Goal: Check status: Check status

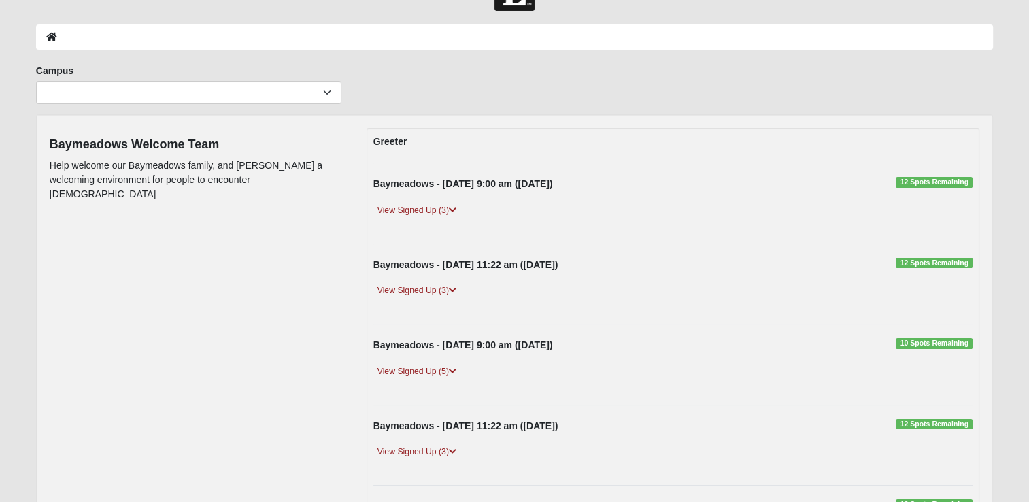
scroll to position [57, 0]
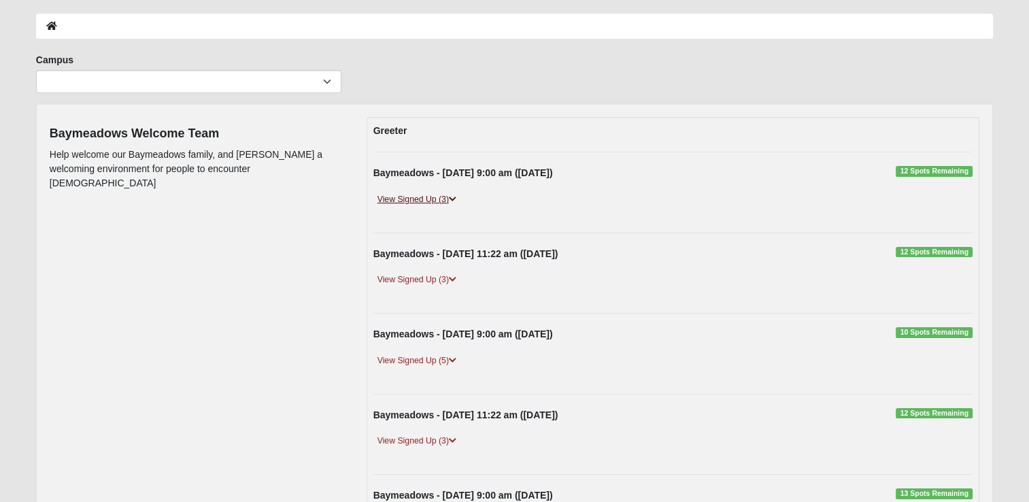
click at [447, 197] on link "View Signed Up (3)" at bounding box center [416, 199] width 87 height 14
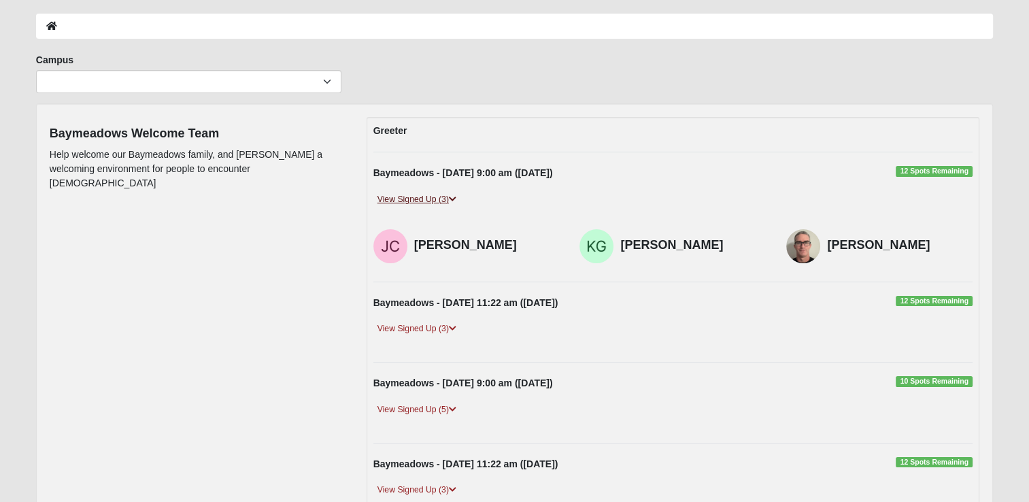
click at [447, 197] on link "View Signed Up (3)" at bounding box center [416, 199] width 87 height 14
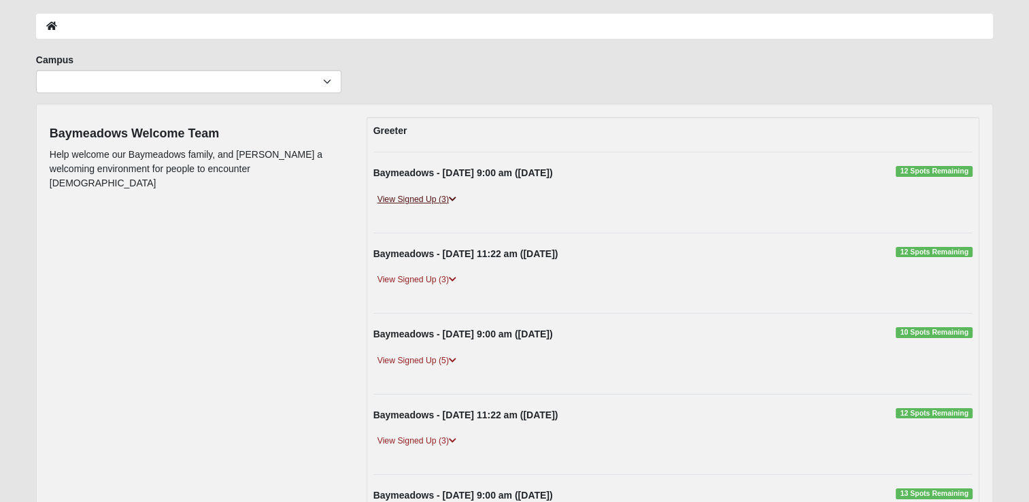
click at [447, 197] on link "View Signed Up (3)" at bounding box center [416, 199] width 87 height 14
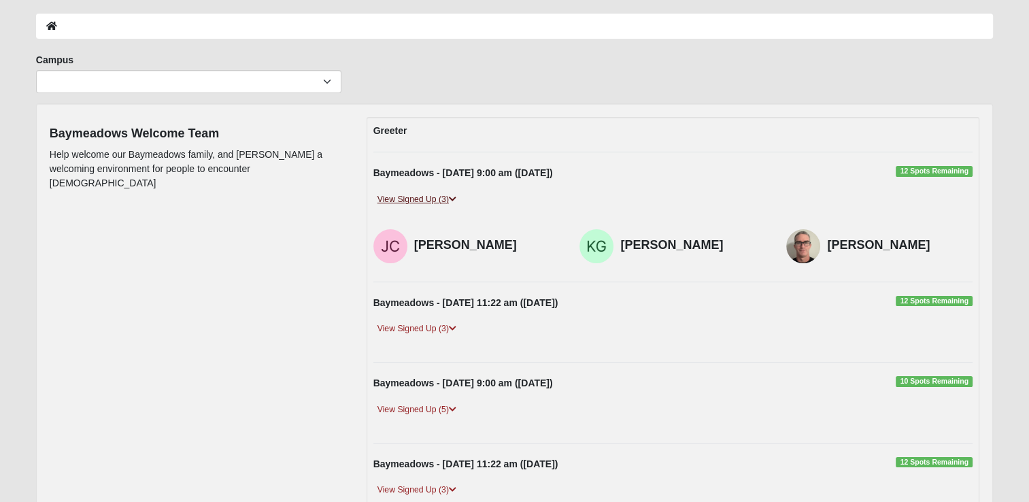
click at [447, 197] on link "View Signed Up (3)" at bounding box center [416, 199] width 87 height 14
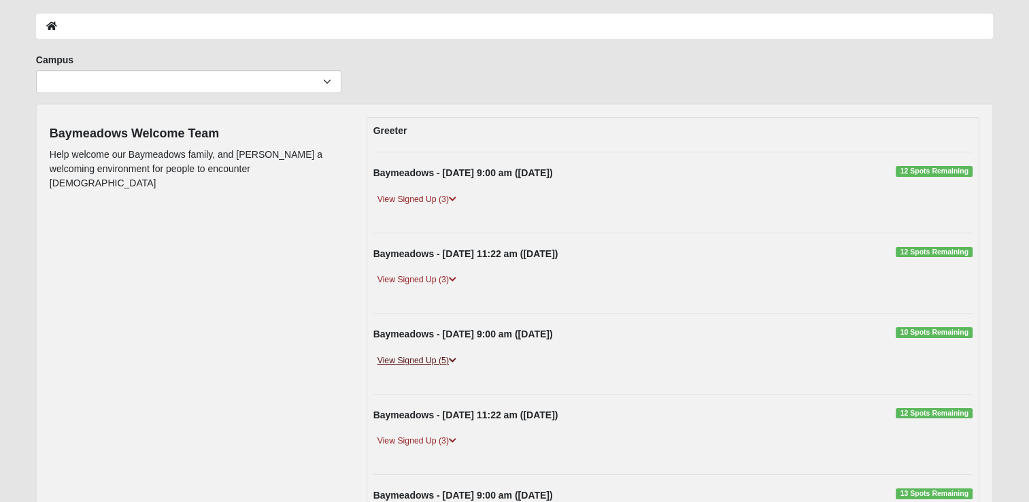
click at [449, 358] on link "View Signed Up (5)" at bounding box center [416, 361] width 87 height 14
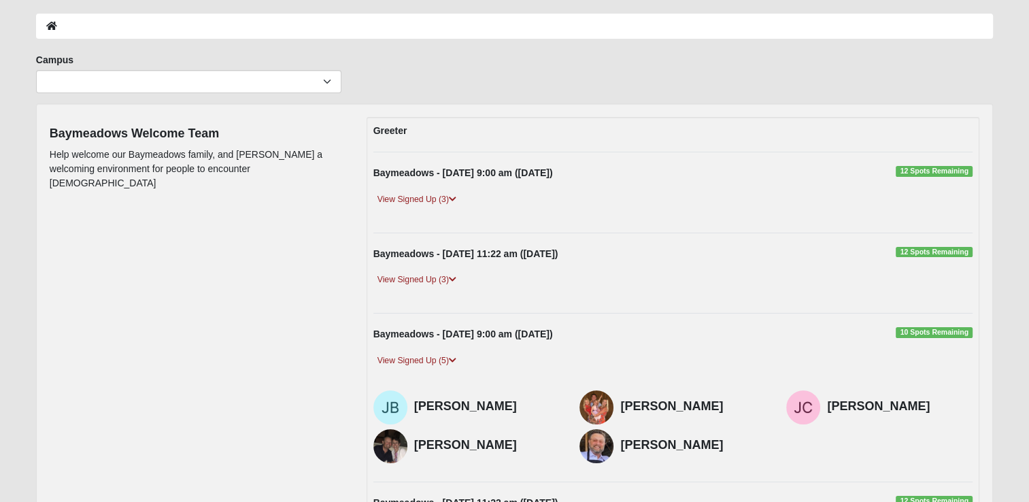
click at [439, 349] on div "Baymeadows - [DATE] 9:00 am ([DATE]) 10 Spots Remaining View Signed Up (5) [PER…" at bounding box center [673, 397] width 620 height 141
click at [445, 362] on link "View Signed Up (5)" at bounding box center [416, 361] width 87 height 14
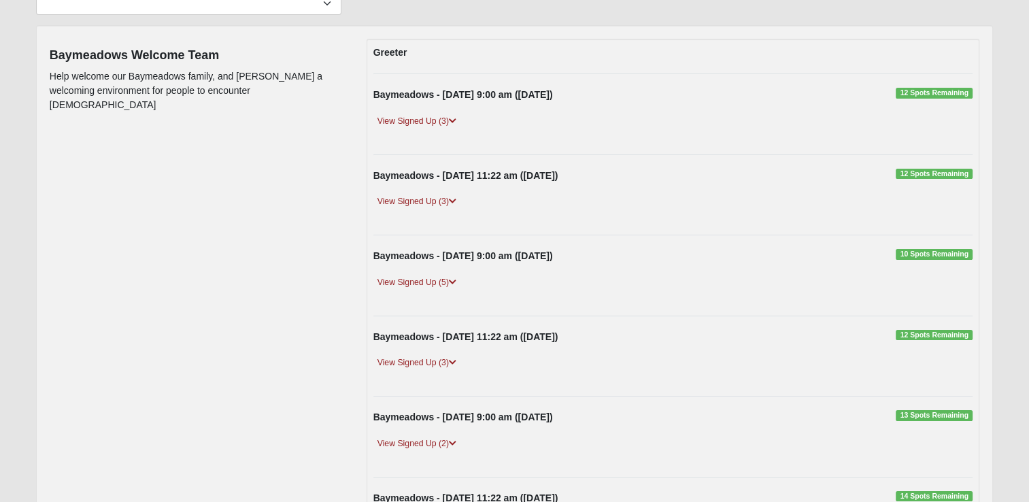
scroll to position [207, 0]
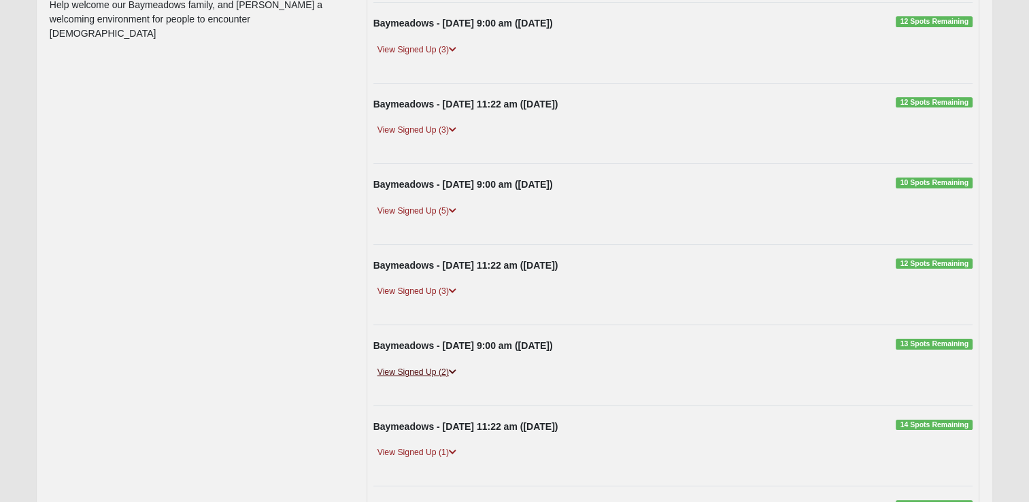
click at [455, 368] on icon at bounding box center [452, 372] width 7 height 8
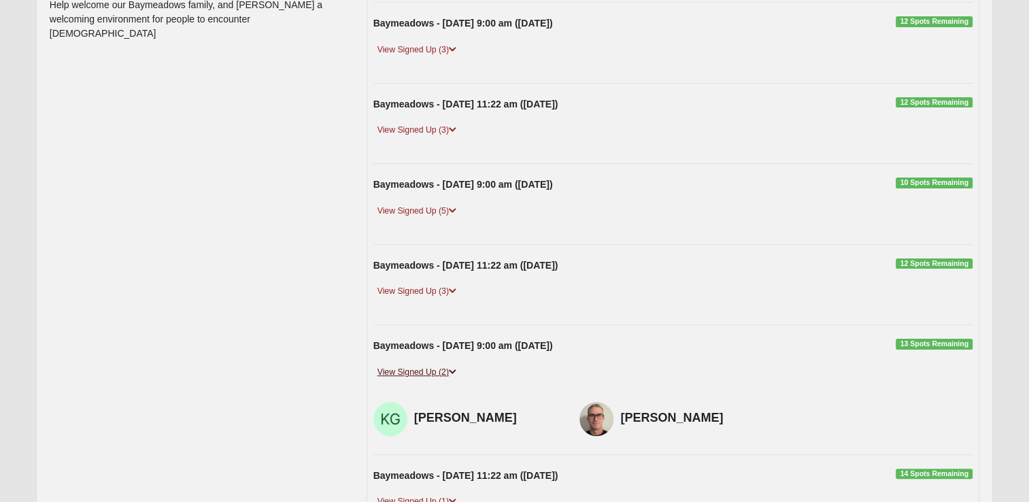
click at [455, 368] on icon at bounding box center [452, 372] width 7 height 8
